Goal: Task Accomplishment & Management: Manage account settings

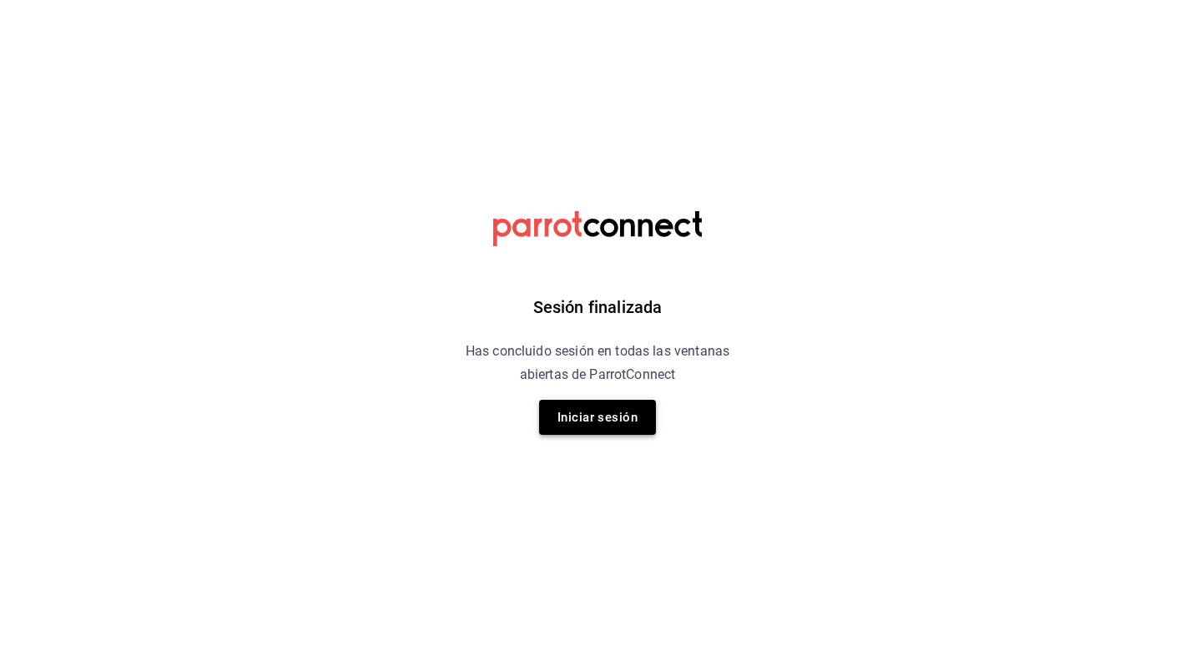
click at [623, 412] on button "Iniciar sesión" at bounding box center [597, 417] width 117 height 35
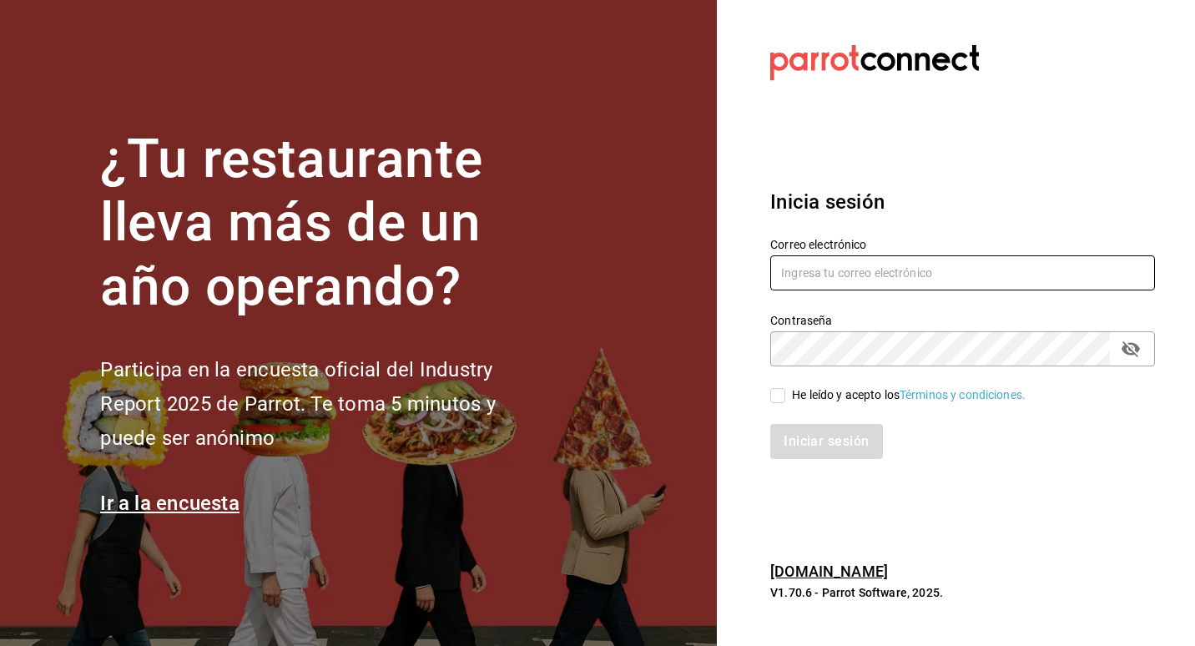
click at [899, 266] on input "text" at bounding box center [962, 272] width 385 height 35
type input "[EMAIL_ADDRESS][DOMAIN_NAME]"
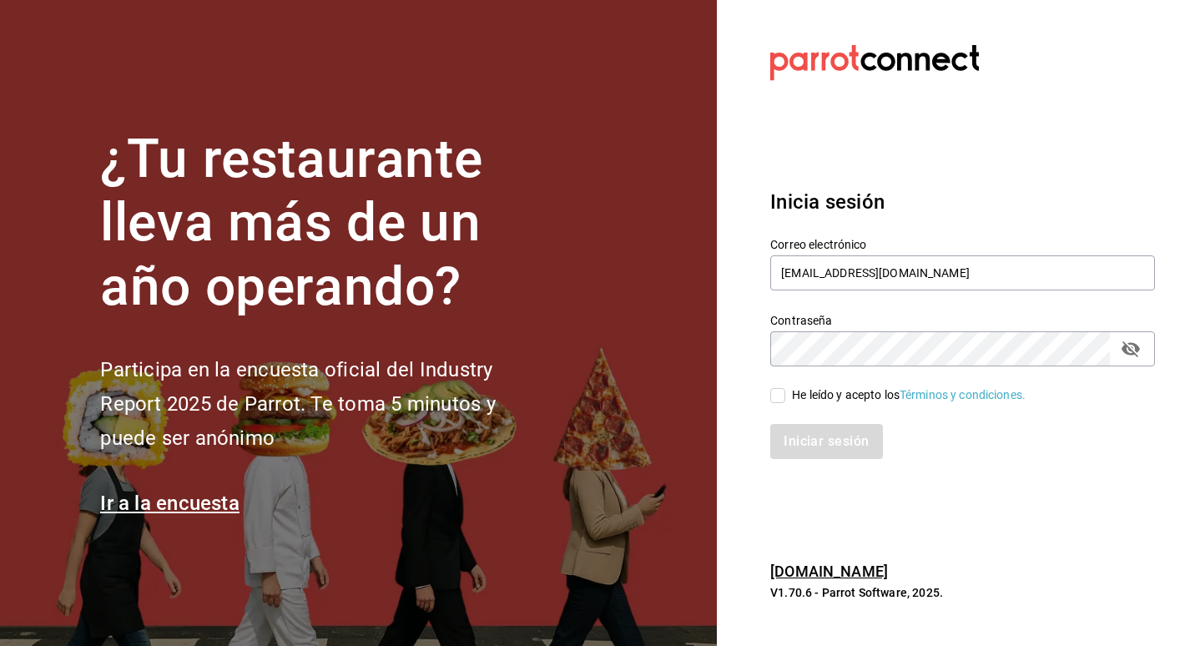
click at [783, 393] on input "He leído y acepto los Términos y condiciones." at bounding box center [777, 395] width 15 height 15
checkbox input "true"
